Goal: Check status: Check status

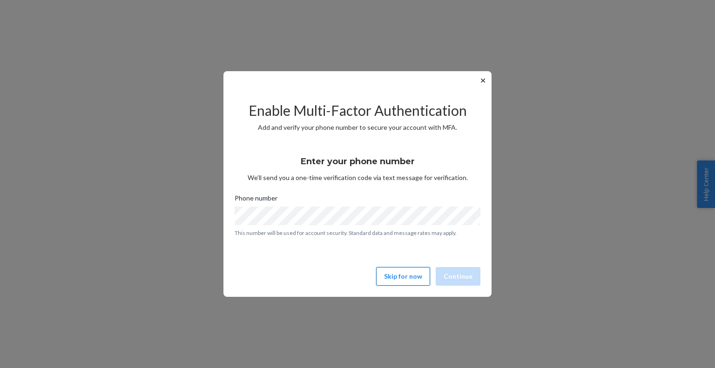
click at [398, 270] on button "Skip for now" at bounding box center [403, 276] width 54 height 19
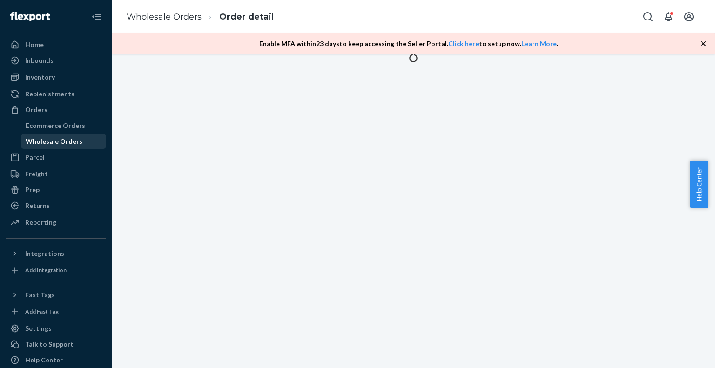
click at [37, 145] on div "Wholesale Orders" at bounding box center [54, 141] width 57 height 9
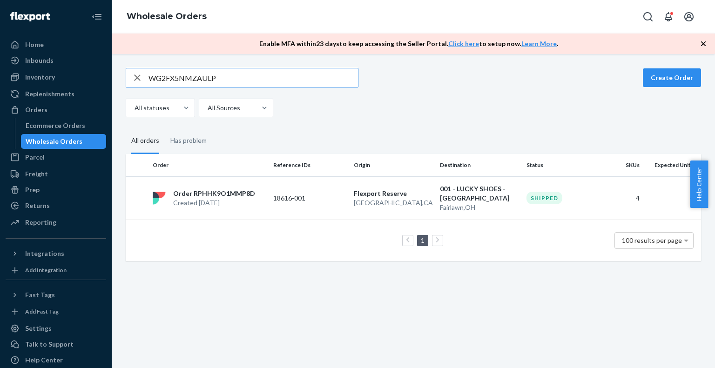
type input "WG2FX5NMZAULP"
click at [253, 208] on div "Order RPHHK9O1MMP8D Created [DATE]" at bounding box center [209, 198] width 121 height 19
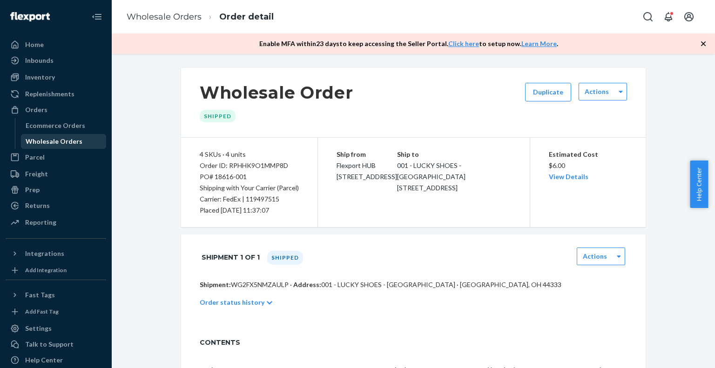
click at [30, 142] on div "Wholesale Orders" at bounding box center [54, 141] width 57 height 9
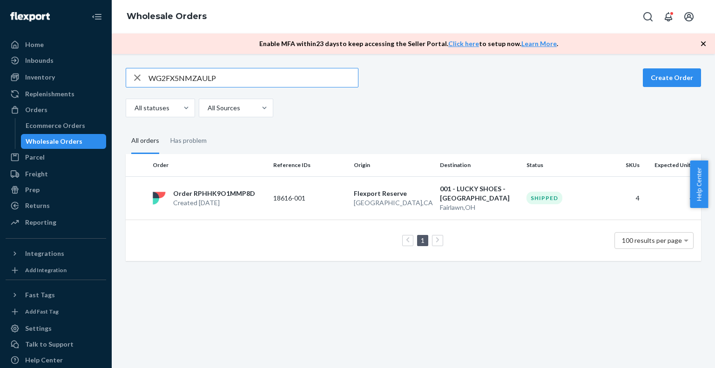
click at [177, 82] on input "WG2FX5NMZAULP" at bounding box center [252, 77] width 209 height 19
type input "WXML2JZM6JX5P"
click at [260, 194] on div "Order RPIZ7RL0LG1MX Created [DATE]" at bounding box center [209, 198] width 121 height 19
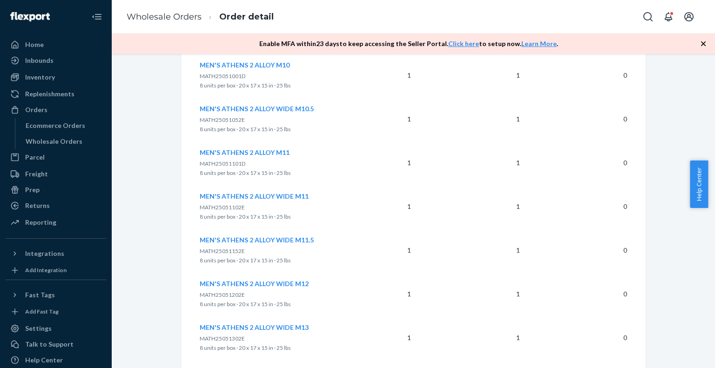
scroll to position [1085, 0]
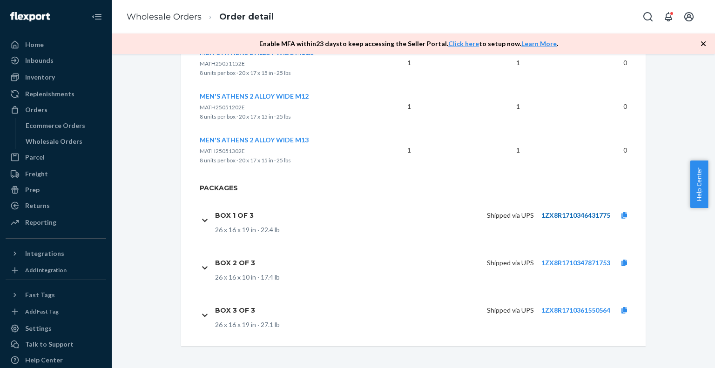
click at [583, 214] on link "1ZX8R1710346431775" at bounding box center [575, 215] width 69 height 8
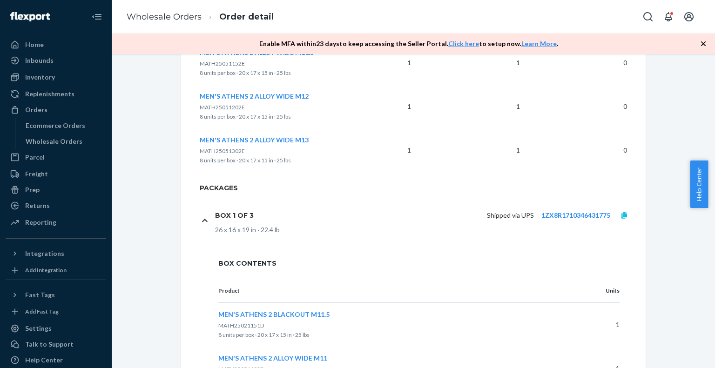
click at [621, 217] on icon at bounding box center [624, 215] width 6 height 7
